Goal: Information Seeking & Learning: Check status

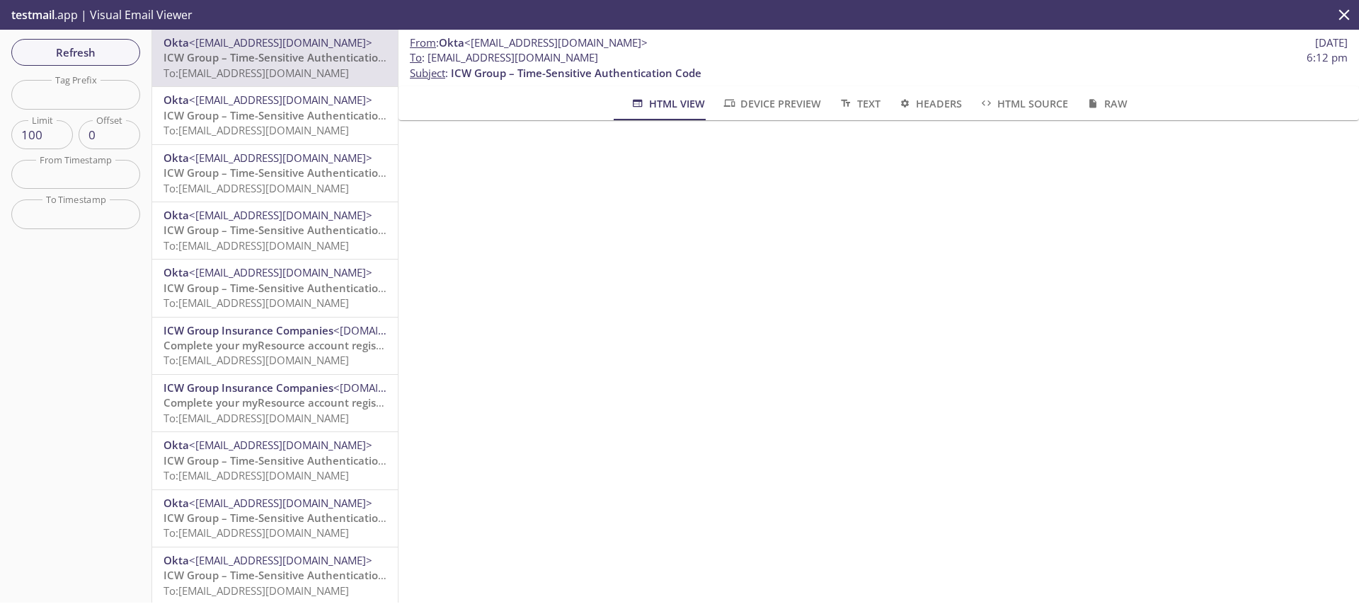
click at [121, 35] on div "Refresh Filters Tag Prefix Tag Prefix Limit 100 Limit Offset 0 Offset From Time…" at bounding box center [76, 316] width 152 height 573
click at [110, 52] on span "Refresh" at bounding box center [76, 52] width 106 height 18
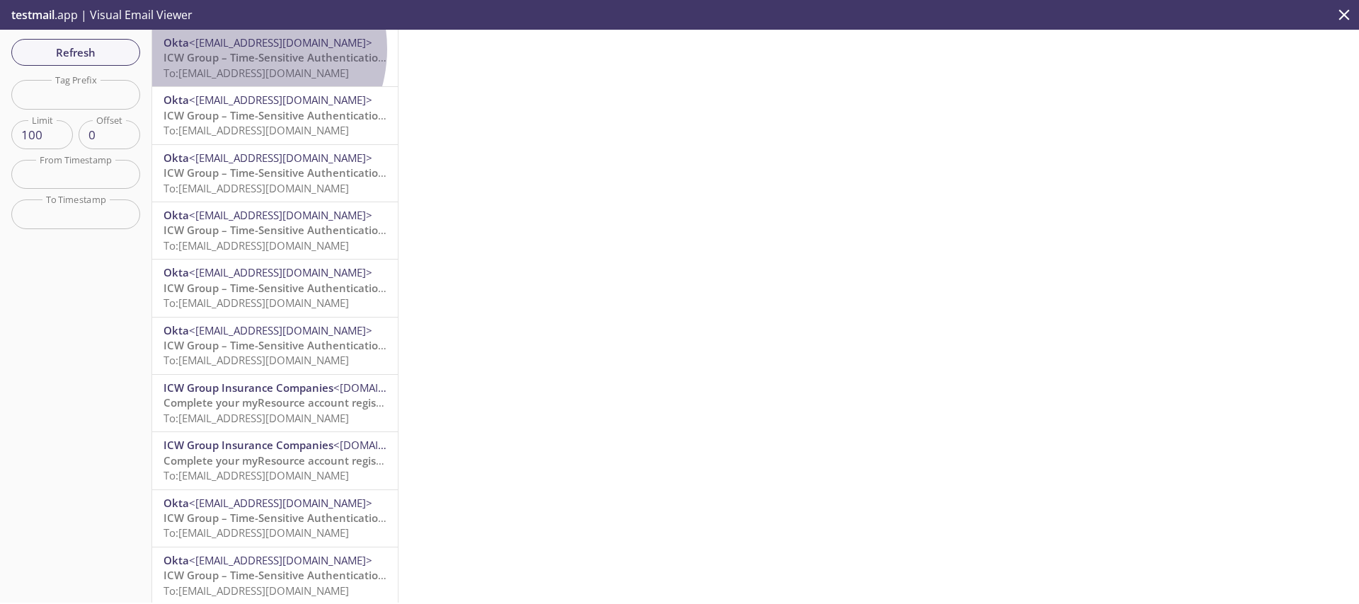
click at [242, 49] on span "<[EMAIL_ADDRESS][DOMAIN_NAME]>" at bounding box center [280, 42] width 183 height 14
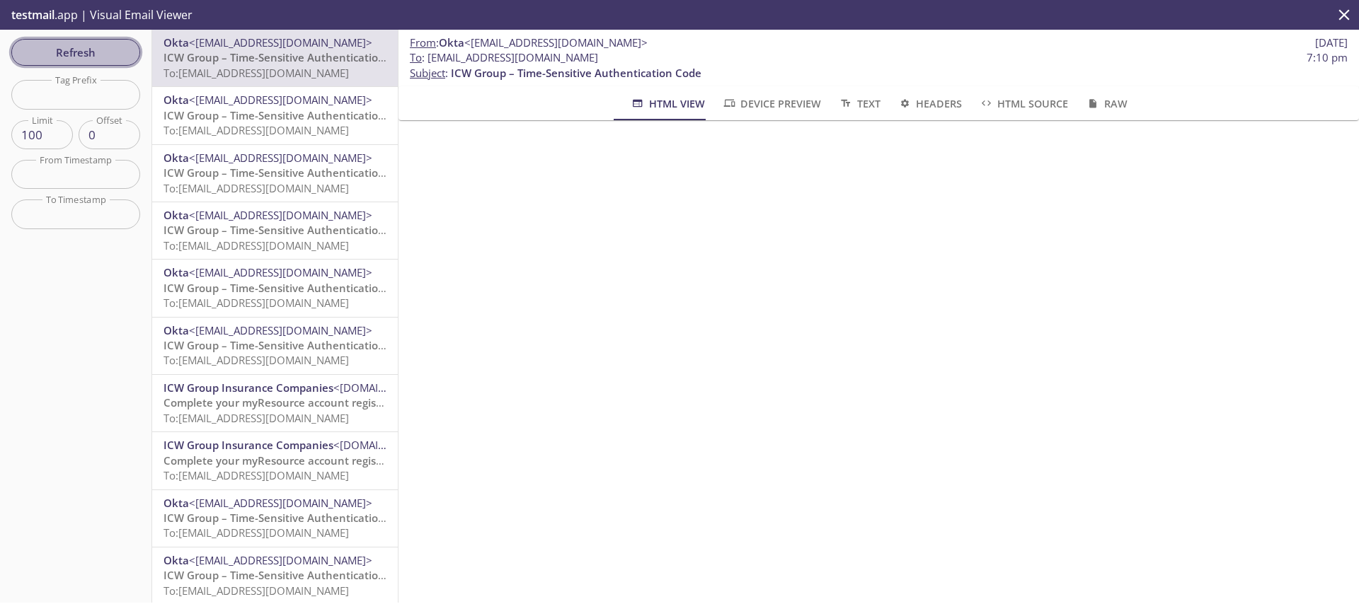
click at [115, 47] on span "Refresh" at bounding box center [76, 52] width 106 height 18
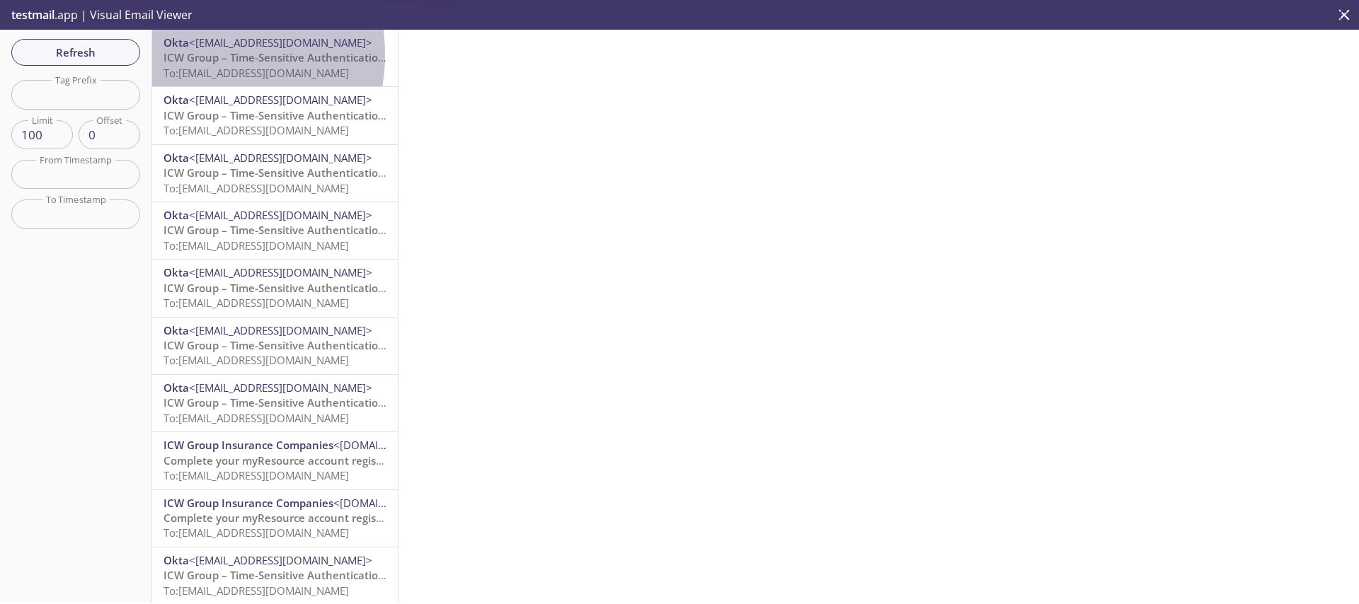
click at [189, 54] on span "ICW Group – Time-Sensitive Authentication Code" at bounding box center [288, 57] width 251 height 14
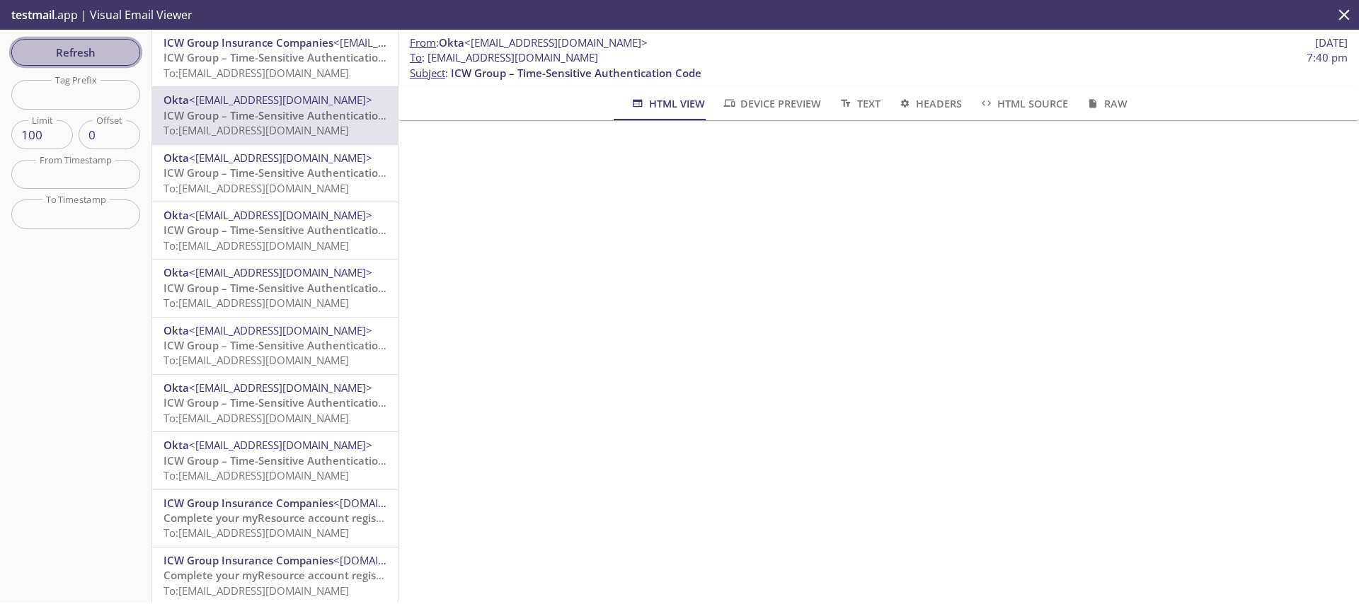
click at [92, 39] on button "Refresh" at bounding box center [75, 52] width 129 height 27
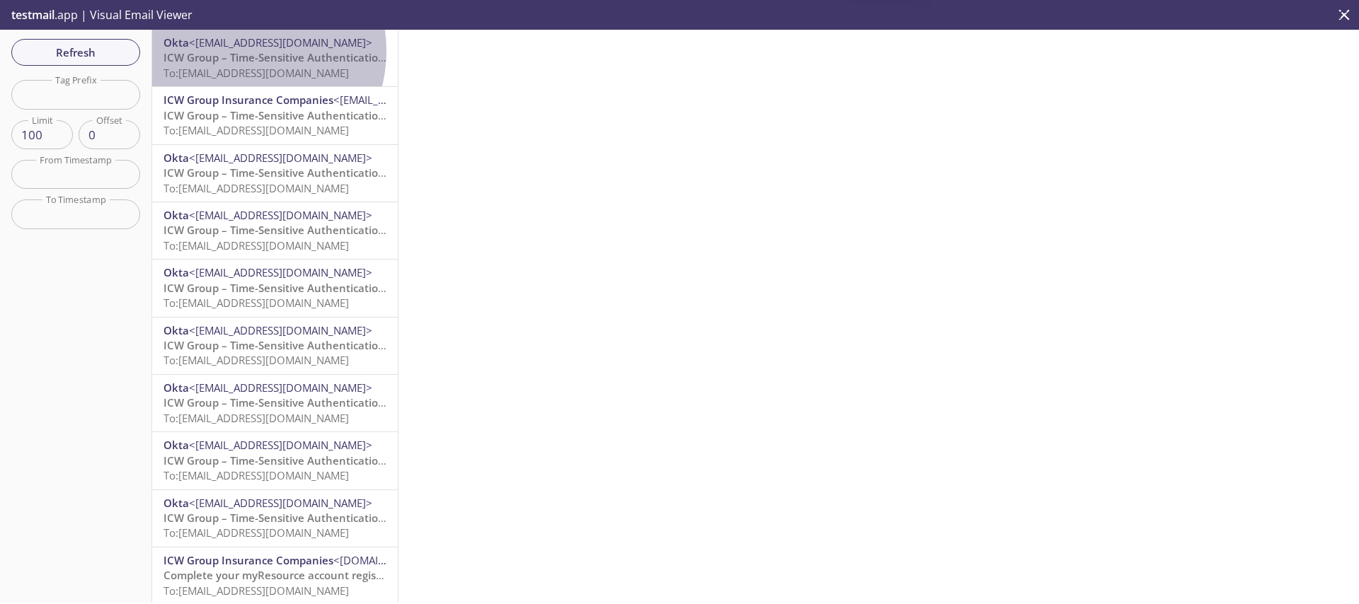
click at [242, 51] on span "ICW Group – Time-Sensitive Authentication Code" at bounding box center [288, 57] width 251 height 14
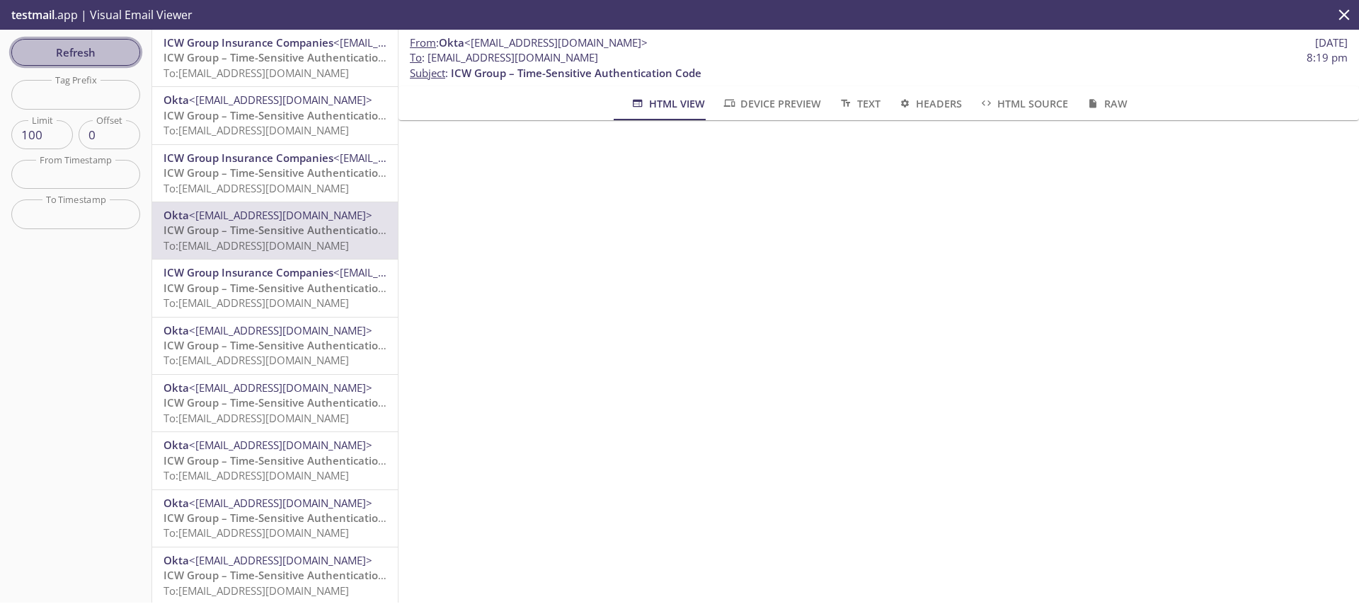
click at [62, 57] on span "Refresh" at bounding box center [76, 52] width 106 height 18
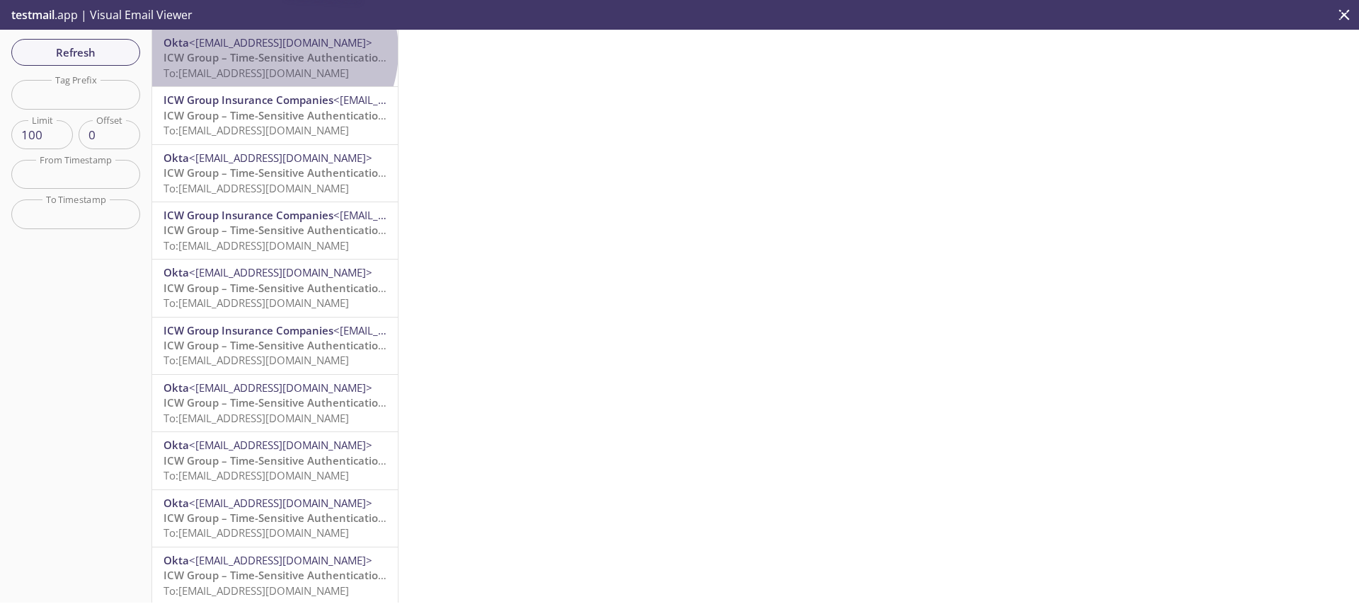
click at [272, 51] on span "ICW Group – Time-Sensitive Authentication Code" at bounding box center [288, 57] width 251 height 14
